Goal: Check status: Check status

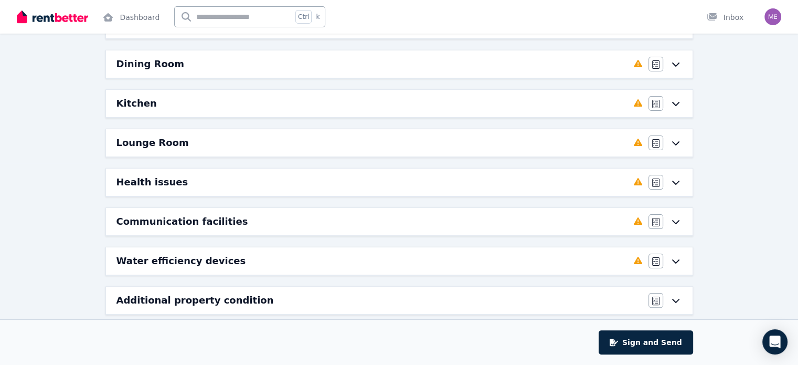
scroll to position [213, 0]
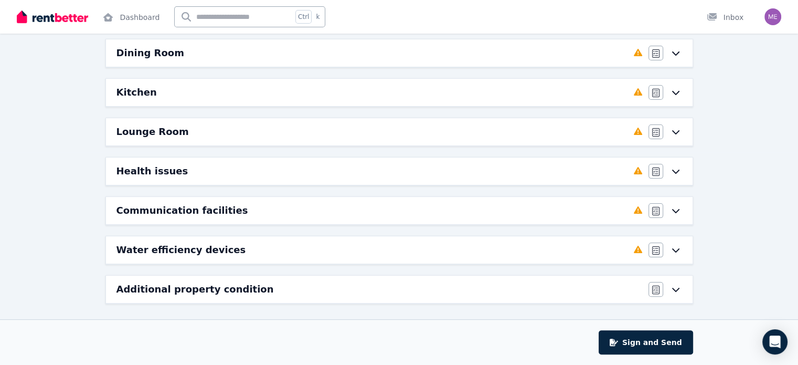
click at [673, 138] on div "Lounge Room Completed 0%, 5 left Agree/Disagree" at bounding box center [399, 131] width 587 height 27
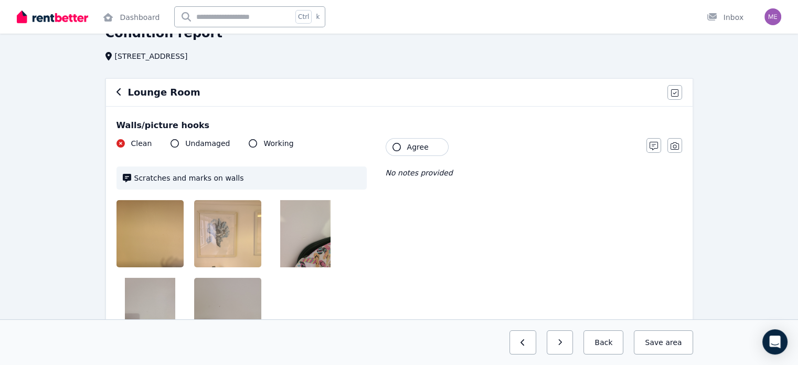
scroll to position [0, 0]
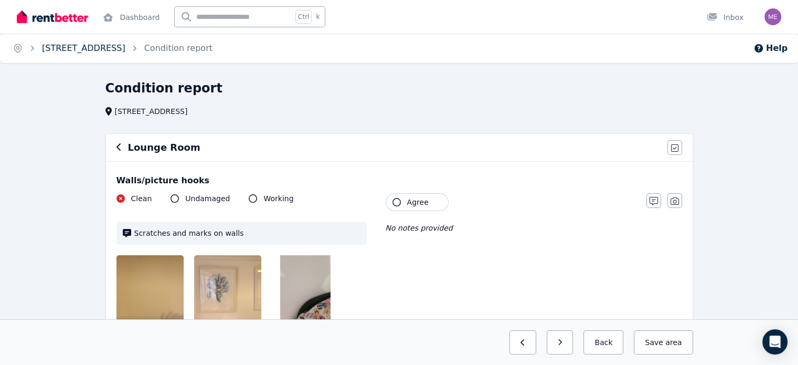
click at [107, 48] on link "[STREET_ADDRESS]" at bounding box center [83, 48] width 83 height 10
click at [103, 45] on link "[STREET_ADDRESS]" at bounding box center [83, 48] width 83 height 10
click at [104, 52] on link "[STREET_ADDRESS]" at bounding box center [83, 48] width 83 height 10
click at [79, 47] on link "[STREET_ADDRESS]" at bounding box center [83, 48] width 83 height 10
click at [16, 50] on icon "Breadcrumb" at bounding box center [18, 48] width 10 height 10
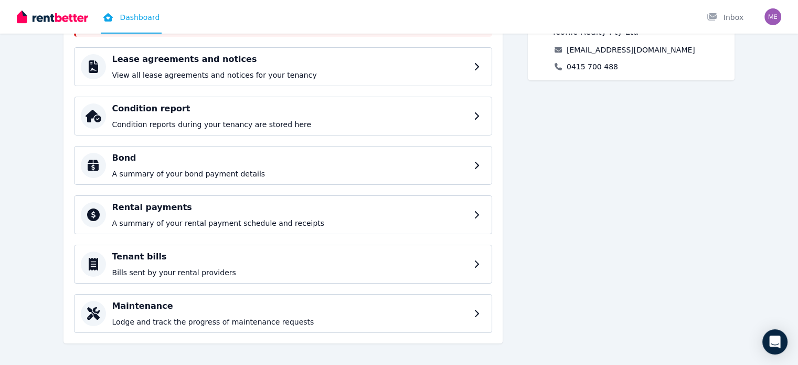
scroll to position [154, 0]
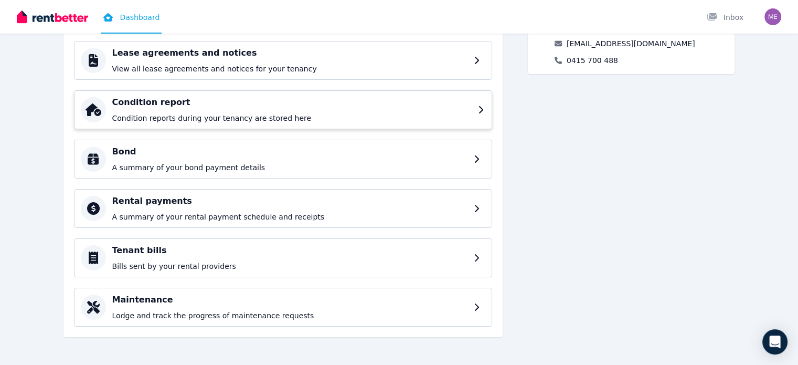
click at [130, 107] on h4 "Condition report" at bounding box center [292, 102] width 360 height 13
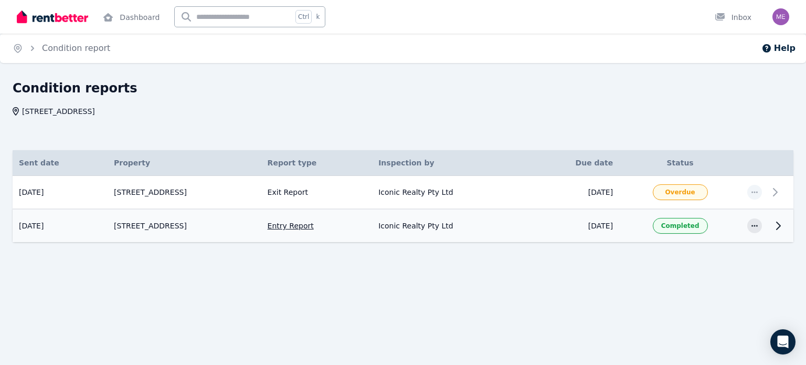
click at [688, 226] on span "Completed" at bounding box center [680, 226] width 38 height 8
click at [302, 223] on td "Entry Report" at bounding box center [316, 225] width 111 height 33
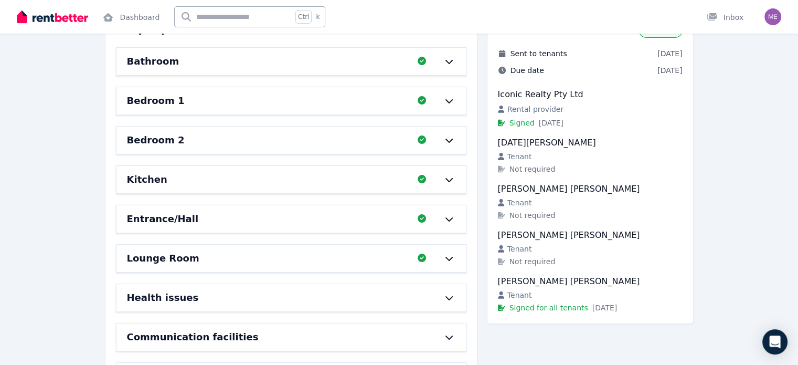
scroll to position [122, 0]
click at [451, 259] on icon at bounding box center [449, 258] width 13 height 8
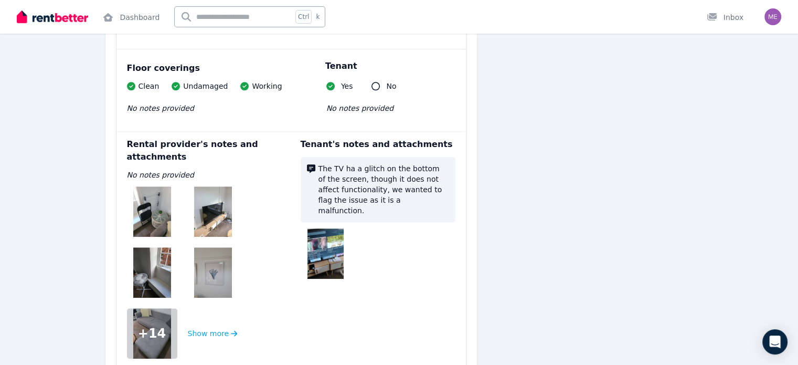
scroll to position [986, 0]
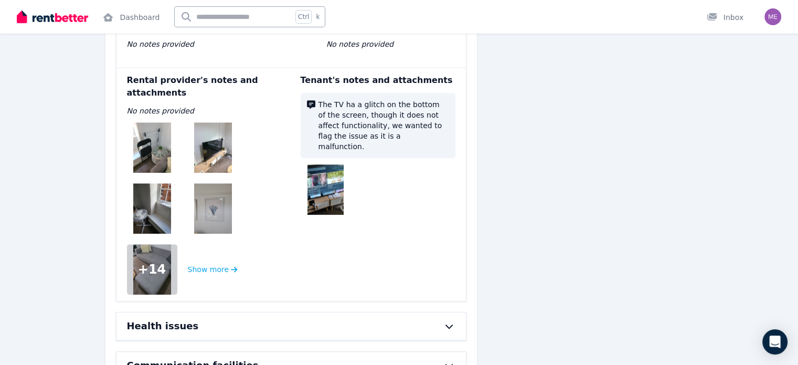
click at [330, 170] on img at bounding box center [326, 189] width 37 height 50
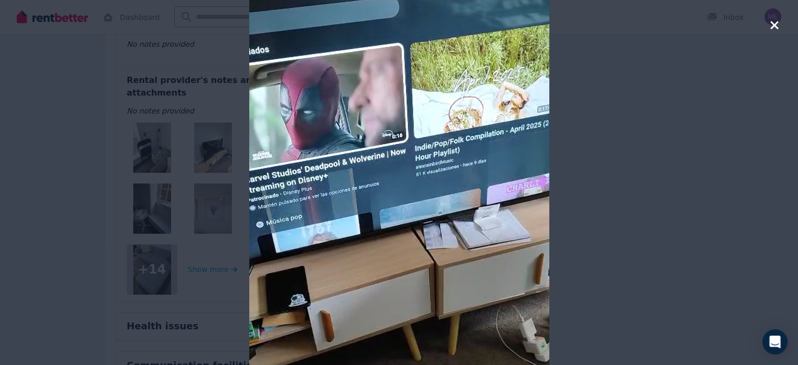
click at [776, 25] on icon "button" at bounding box center [774, 25] width 9 height 13
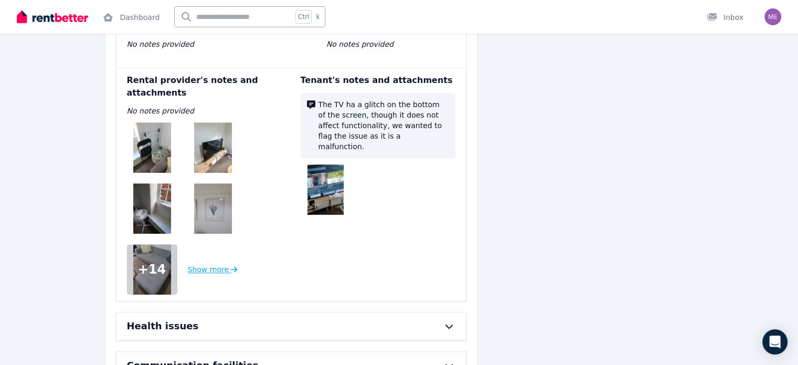
click at [210, 259] on button "Show more" at bounding box center [213, 269] width 50 height 50
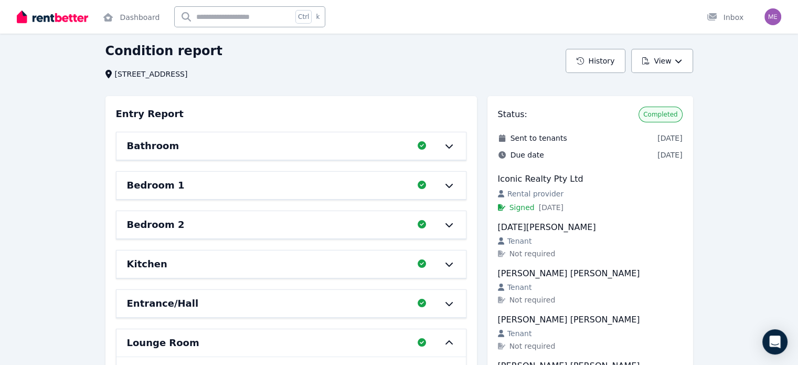
scroll to position [36, 0]
